Goal: Find contact information: Find contact information

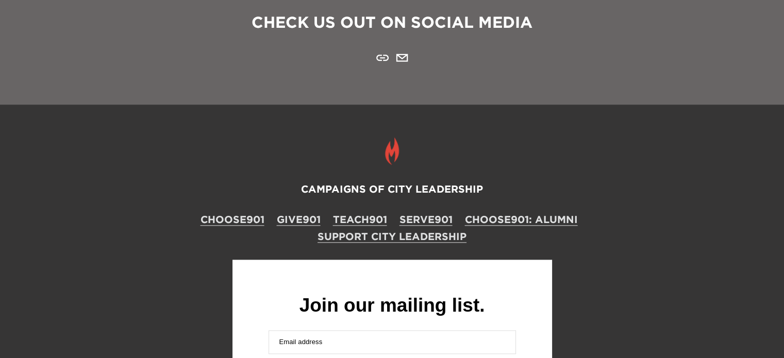
scroll to position [1065, 0]
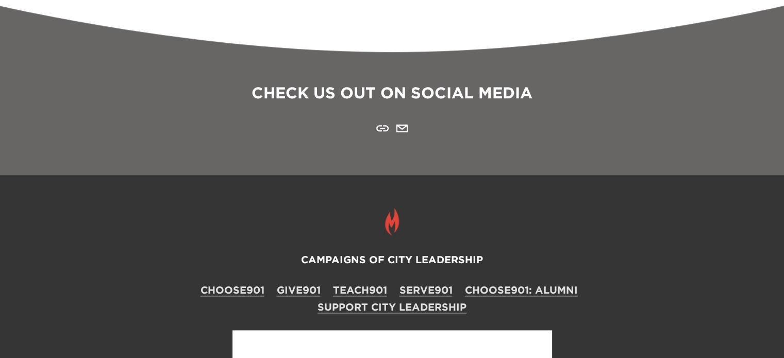
click at [402, 101] on h3 "CHECK US OUT ON SOCIAL MEDIA" at bounding box center [391, 92] width 421 height 21
click at [384, 135] on use "URL" at bounding box center [382, 128] width 25 height 25
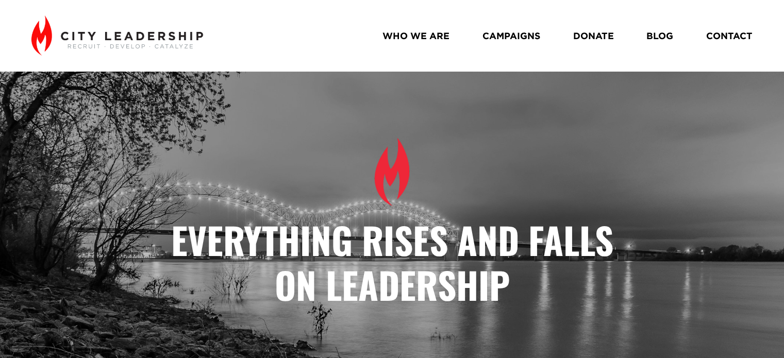
click at [422, 43] on link "WHO WE ARE" at bounding box center [416, 36] width 67 height 19
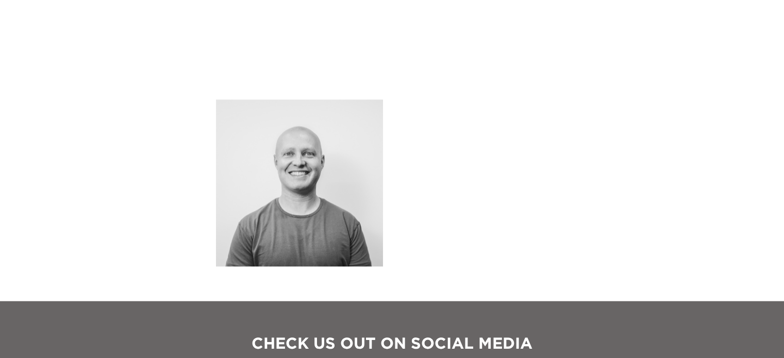
scroll to position [979, 0]
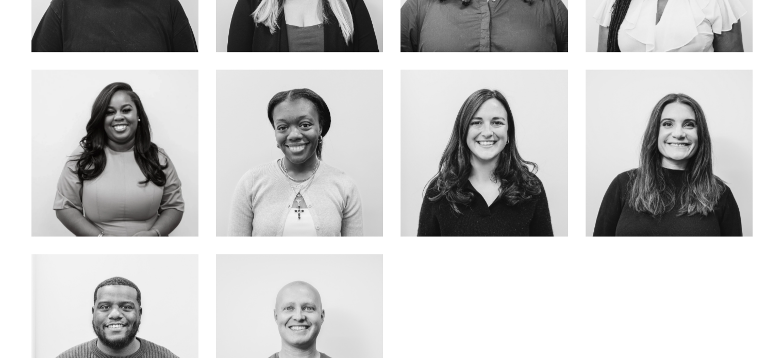
click at [327, 171] on link "about me" at bounding box center [300, 184] width 82 height 27
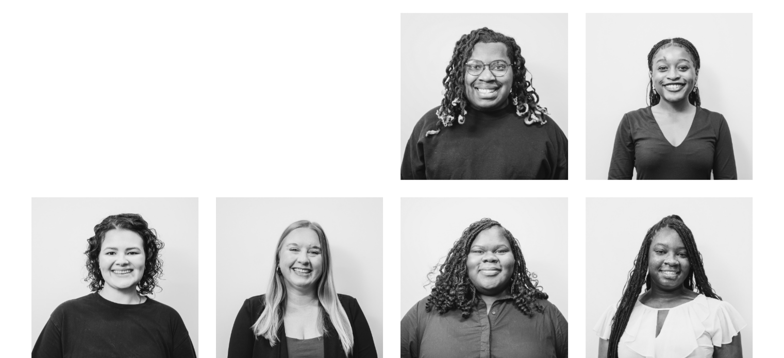
scroll to position [619, 0]
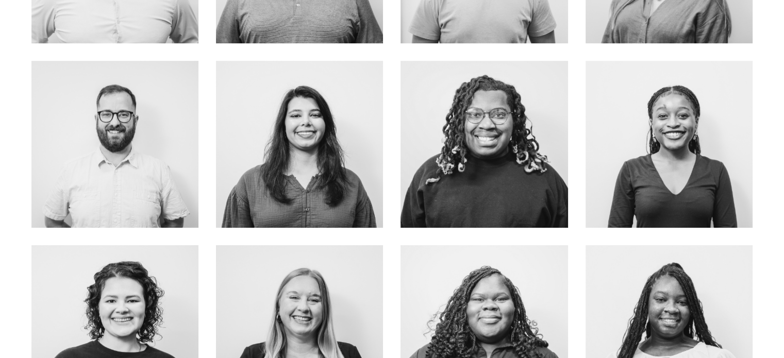
click at [651, 154] on link "EMAIL ME" at bounding box center [669, 167] width 78 height 27
click at [647, 154] on link "EMAIL ME" at bounding box center [669, 167] width 78 height 27
drag, startPoint x: 608, startPoint y: 120, endPoint x: 587, endPoint y: 124, distance: 22.0
click at [608, 120] on div at bounding box center [669, 144] width 167 height 167
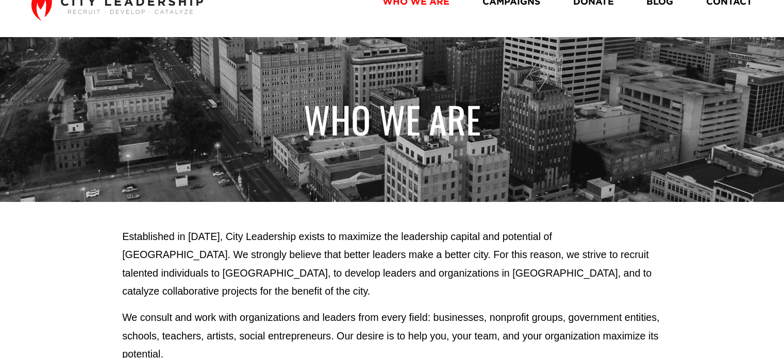
scroll to position [0, 0]
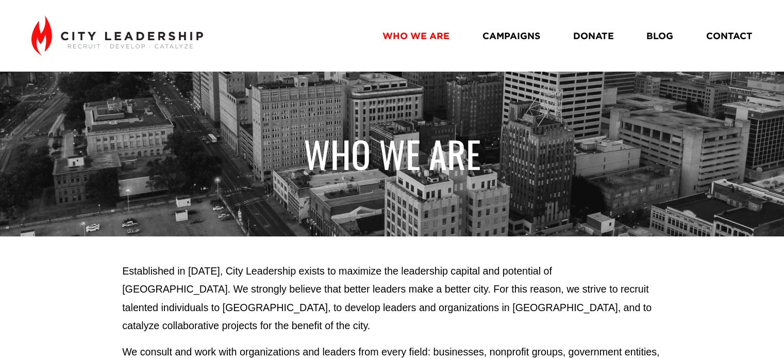
click at [505, 34] on link "CAMPAIGNS" at bounding box center [512, 36] width 58 height 19
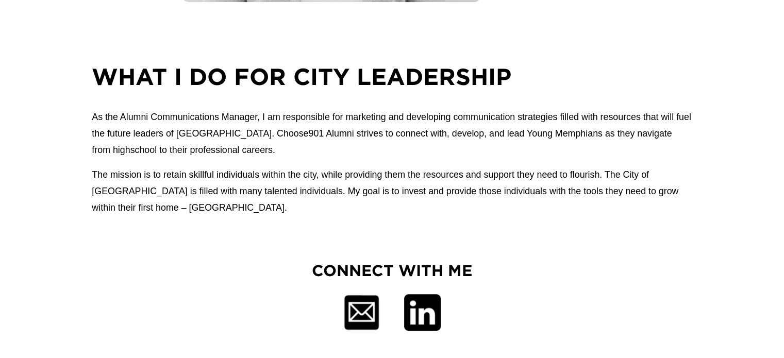
scroll to position [464, 0]
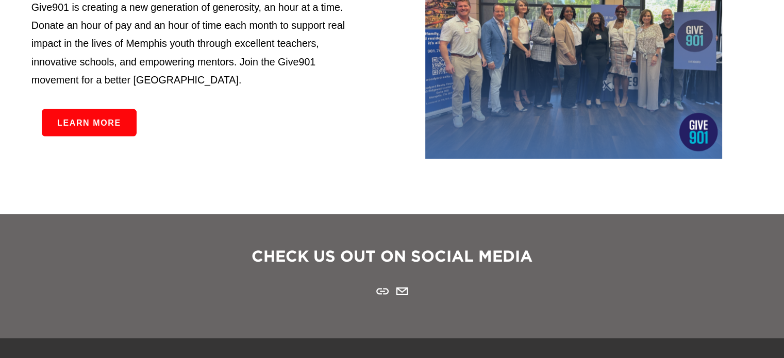
scroll to position [1701, 0]
